Goal: Transaction & Acquisition: Purchase product/service

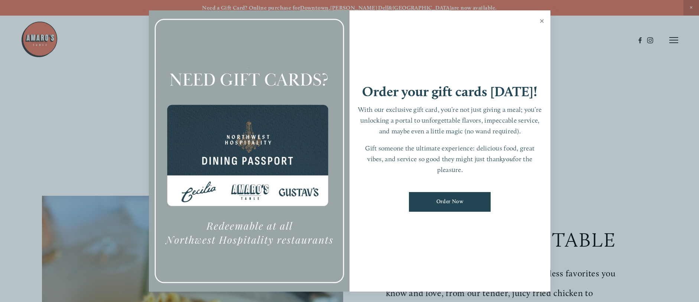
click at [542, 22] on link "Close" at bounding box center [542, 22] width 14 height 21
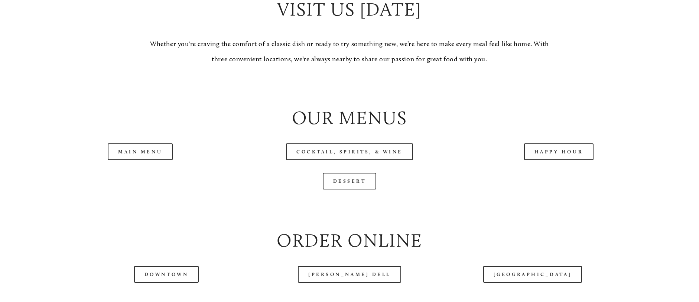
scroll to position [771, 0]
click at [533, 282] on link "[GEOGRAPHIC_DATA]" at bounding box center [532, 273] width 99 height 17
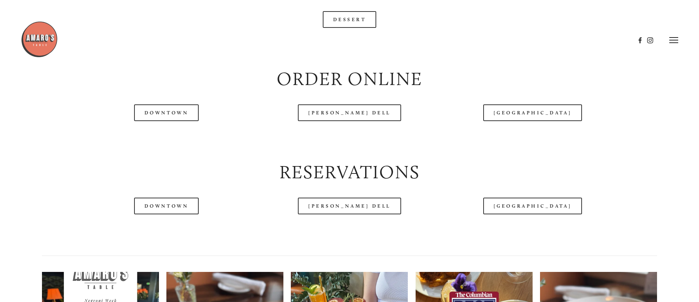
scroll to position [926, 0]
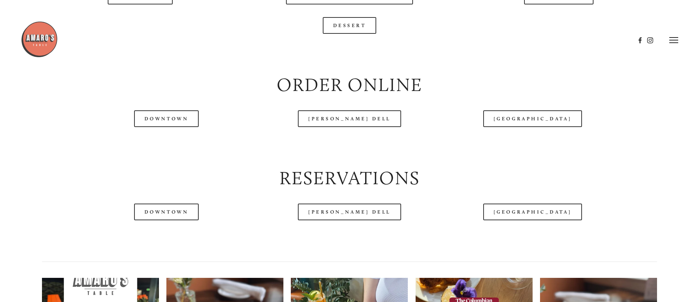
click at [39, 43] on img at bounding box center [39, 39] width 37 height 37
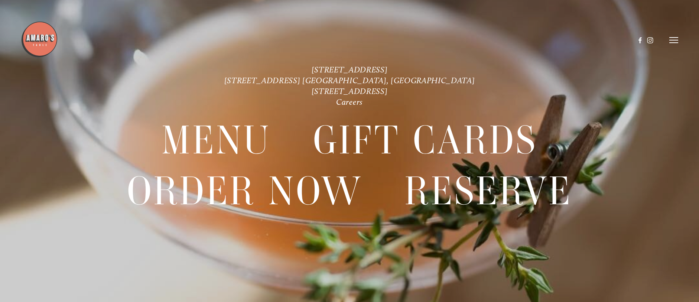
scroll to position [16, 0]
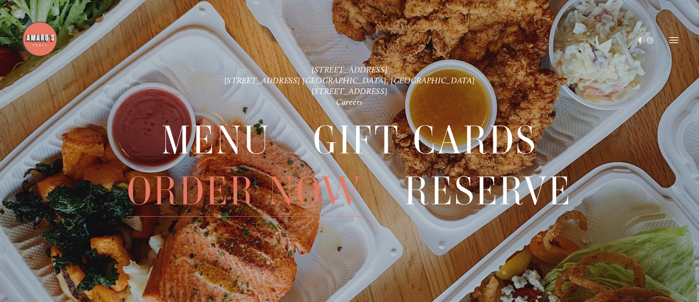
click at [254, 196] on span "Order Now" at bounding box center [245, 191] width 236 height 51
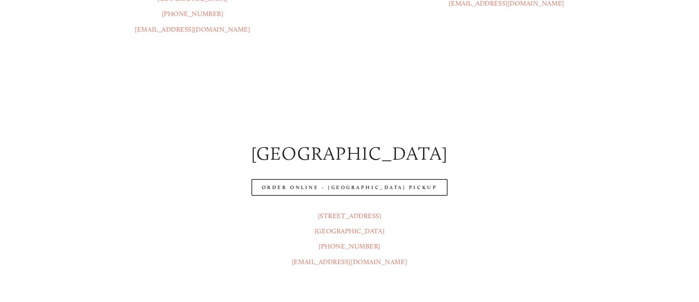
scroll to position [310, 0]
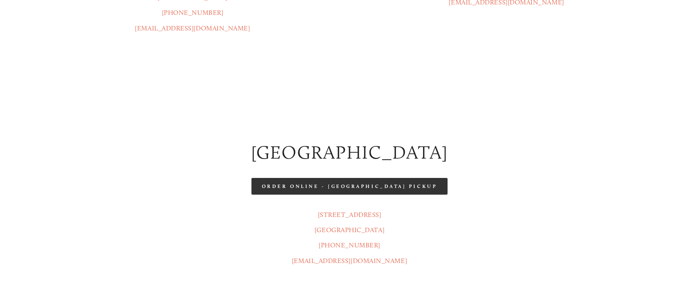
click at [379, 178] on link "Order Online - [GEOGRAPHIC_DATA] Pickup" at bounding box center [349, 186] width 196 height 17
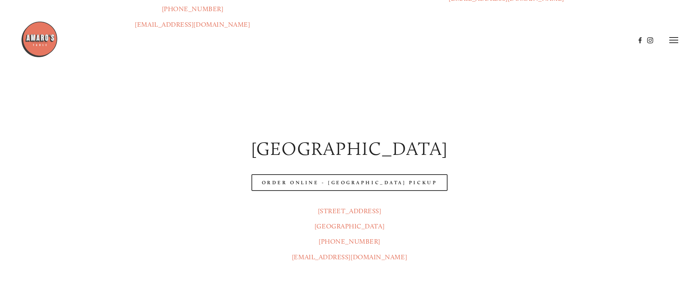
scroll to position [314, 0]
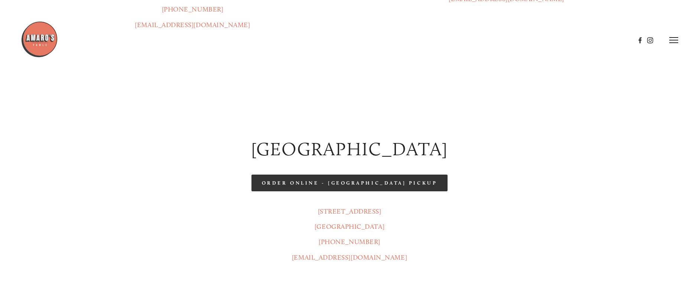
click at [330, 174] on link "Order Online - [GEOGRAPHIC_DATA] Pickup" at bounding box center [349, 182] width 196 height 17
